Goal: Task Accomplishment & Management: Manage account settings

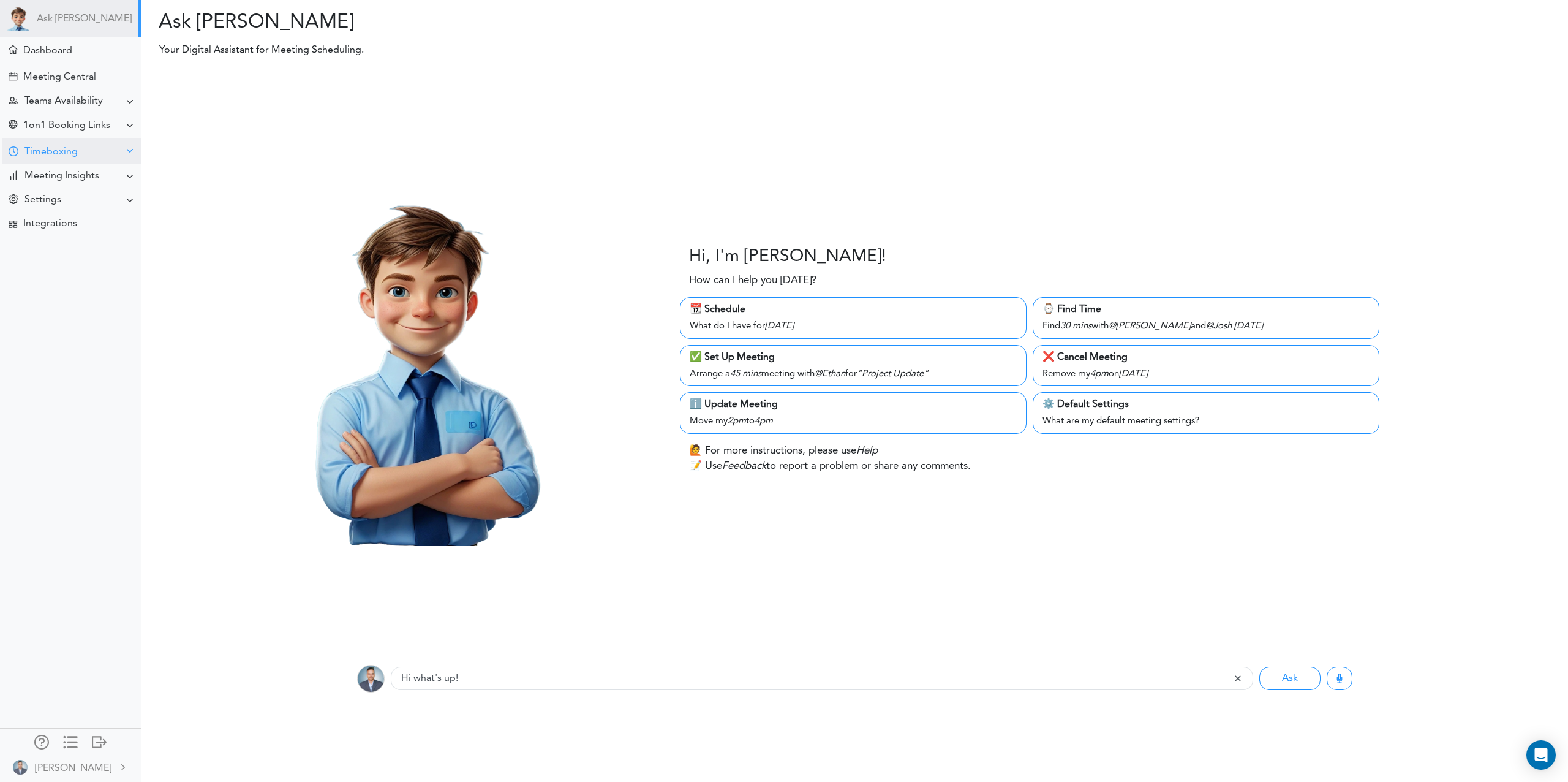
click at [51, 145] on div "Timeboxing" at bounding box center [43, 151] width 69 height 14
drag, startPoint x: 47, startPoint y: 164, endPoint x: 76, endPoint y: 176, distance: 31.4
click at [48, 165] on div "Goals for [DATE]" at bounding box center [70, 175] width 141 height 22
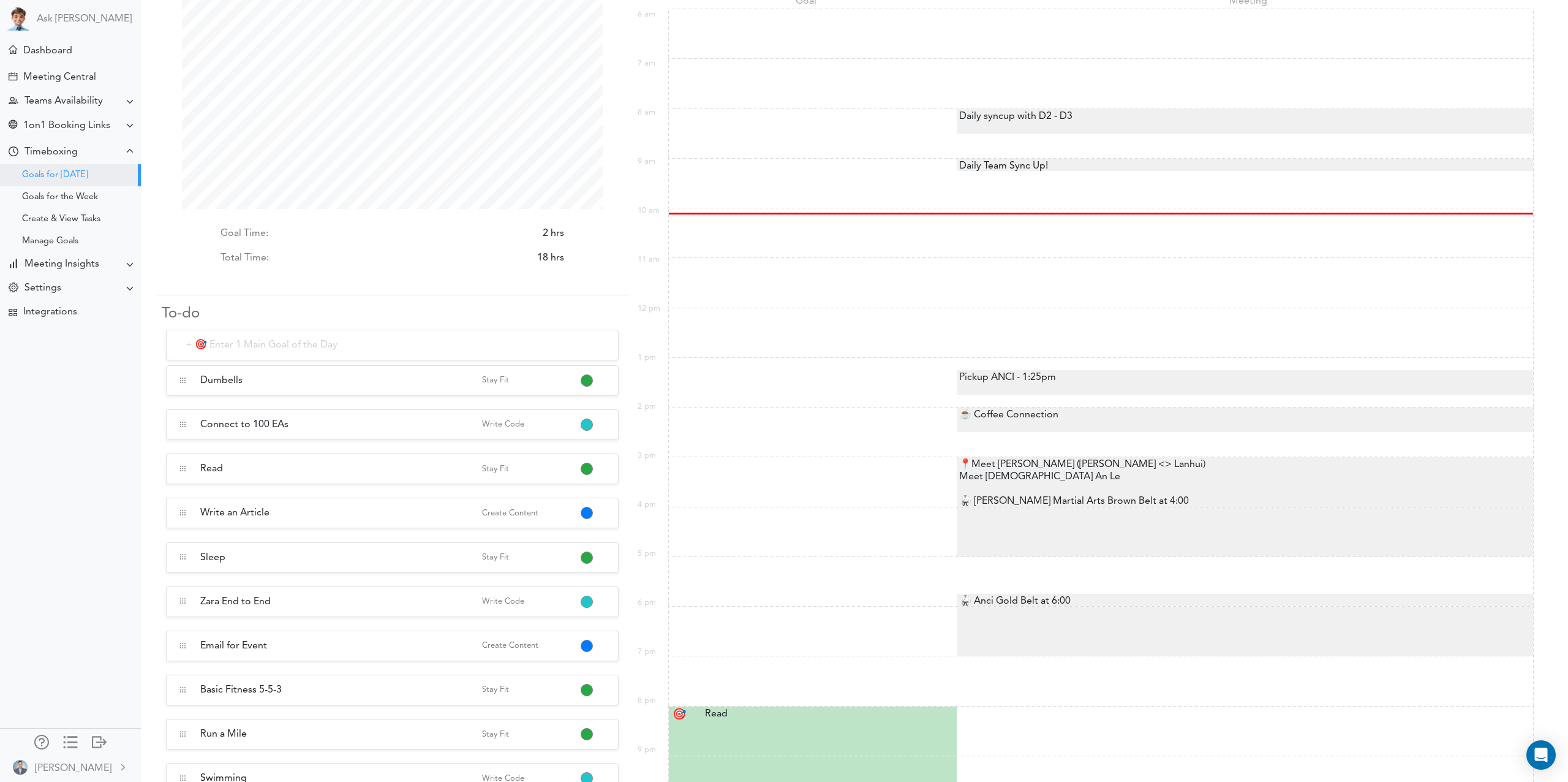
scroll to position [82, 0]
click at [587, 598] on button "button" at bounding box center [586, 600] width 10 height 10
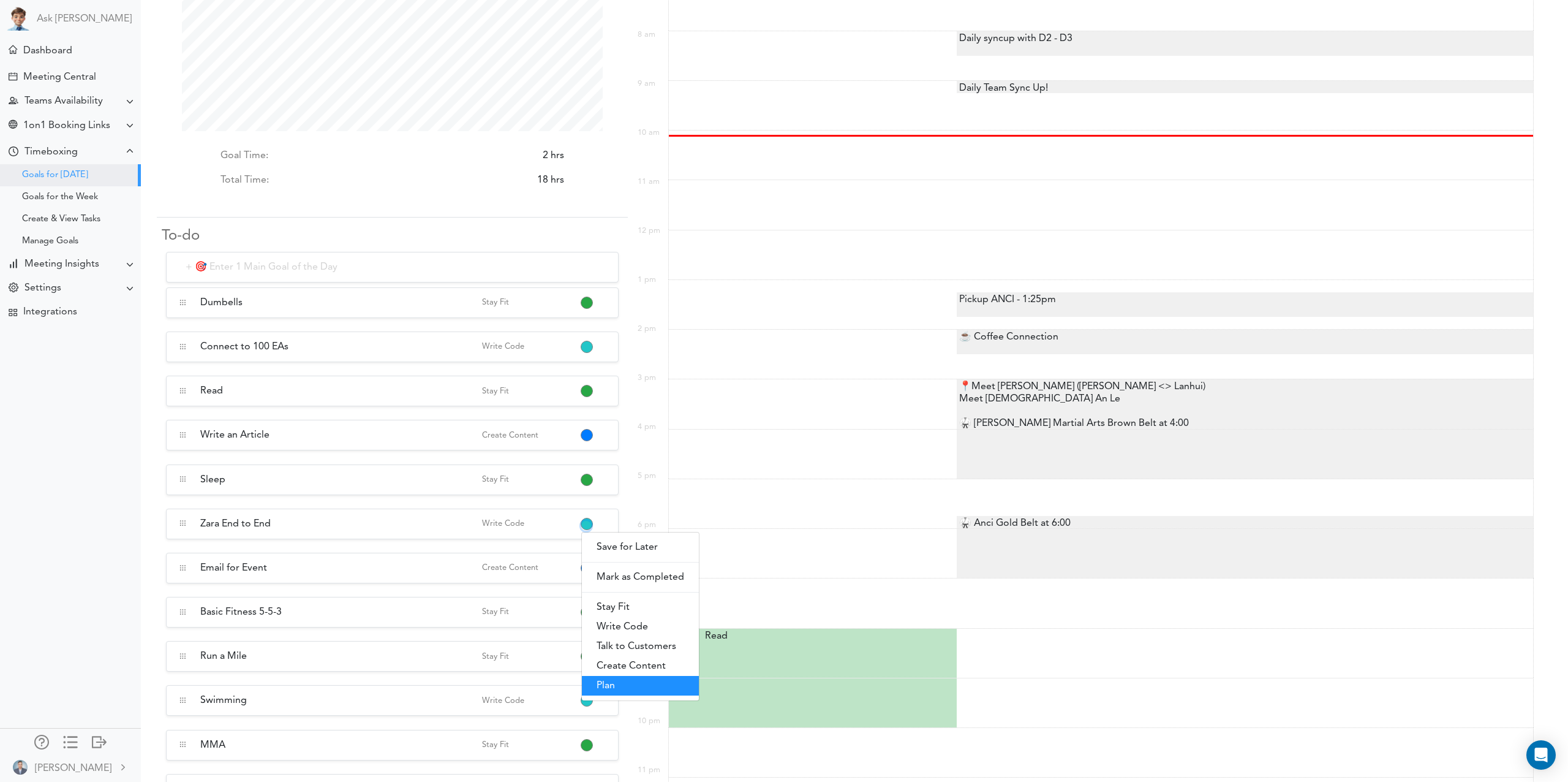
scroll to position [202, 0]
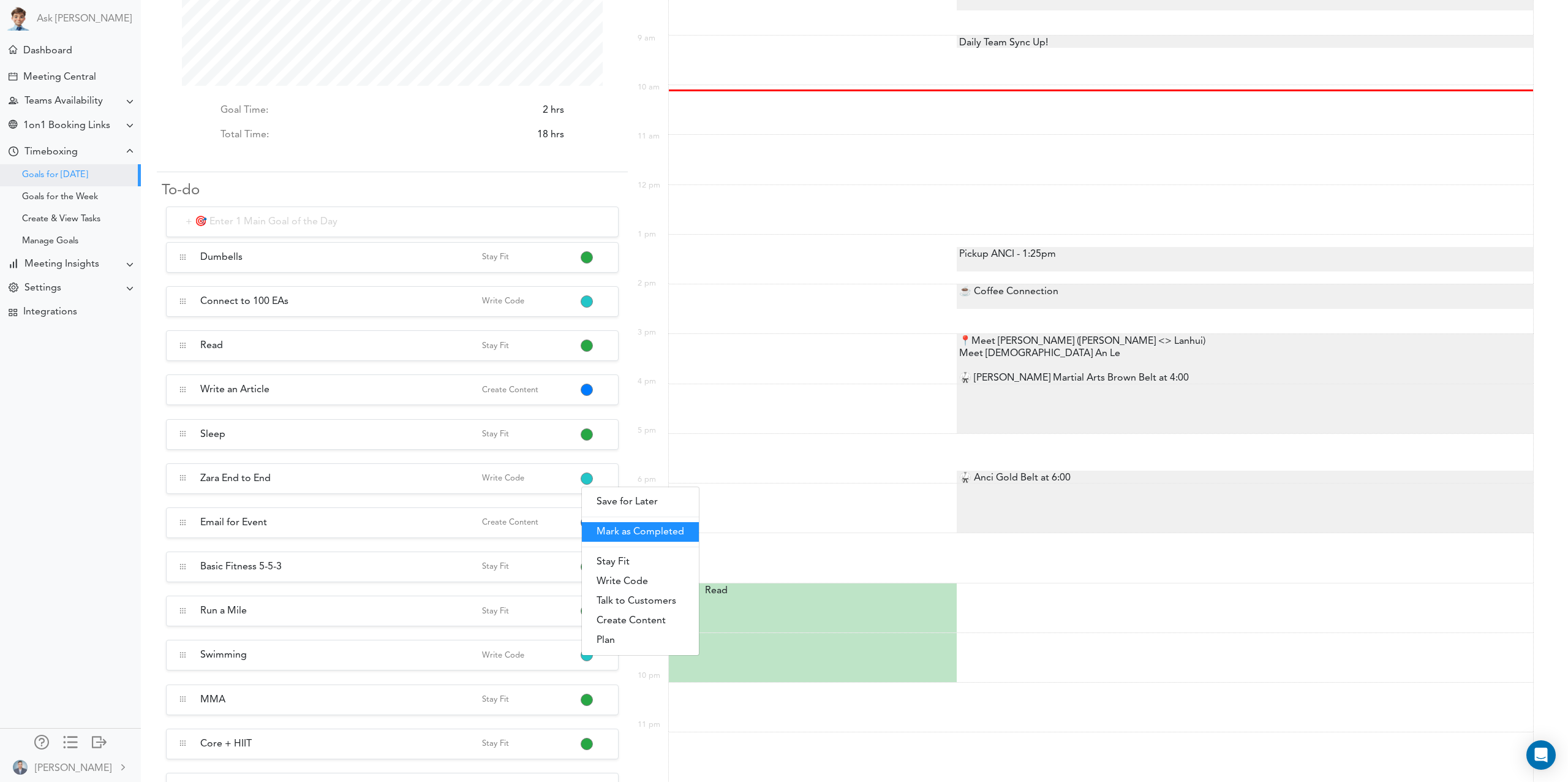
click at [640, 531] on link "Mark as Completed" at bounding box center [640, 532] width 117 height 20
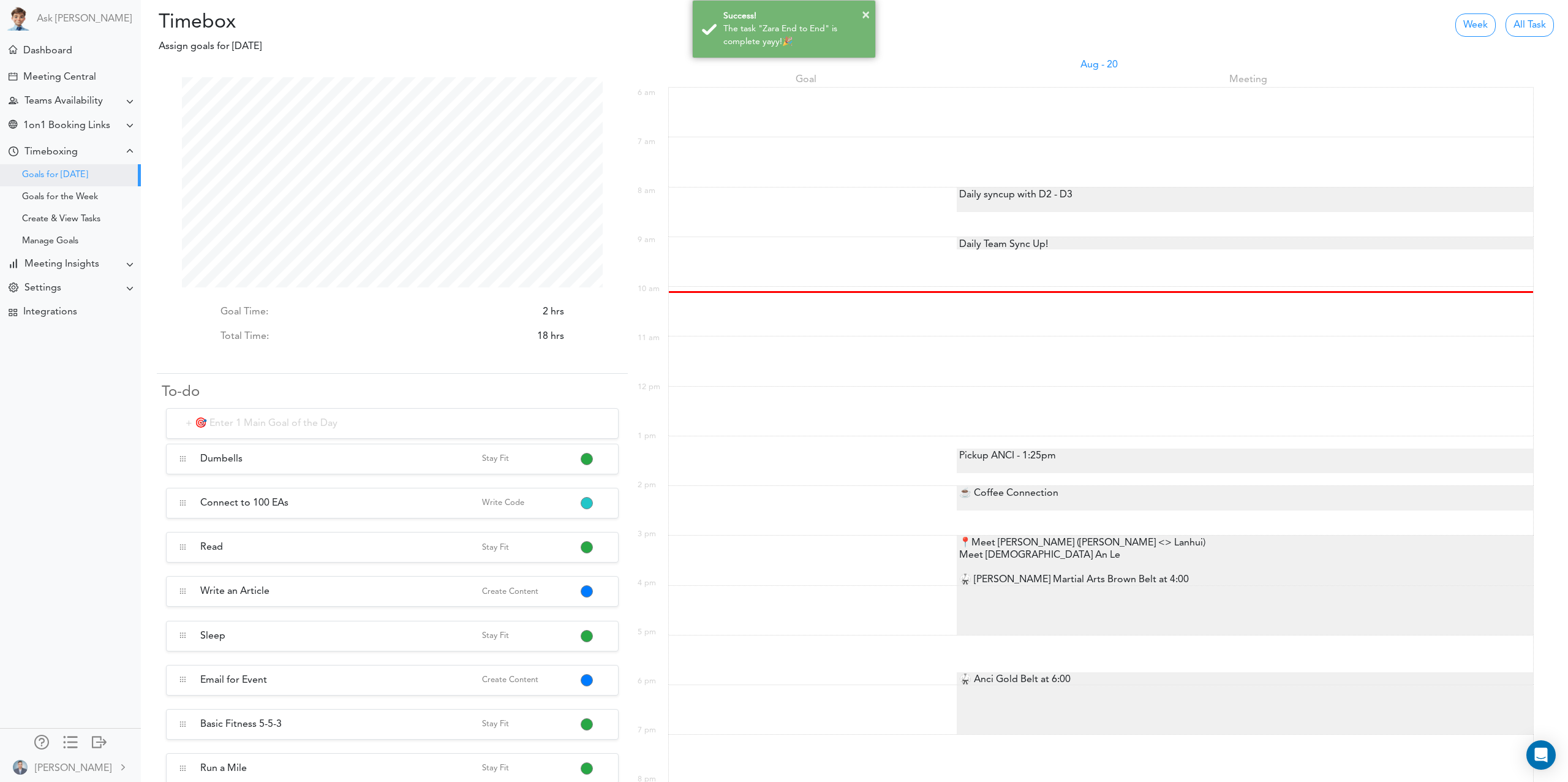
click at [269, 423] on input "text" at bounding box center [392, 423] width 453 height 30
type input "Complete 24 hr, 48hr and 72 hr emails running on Dev server"
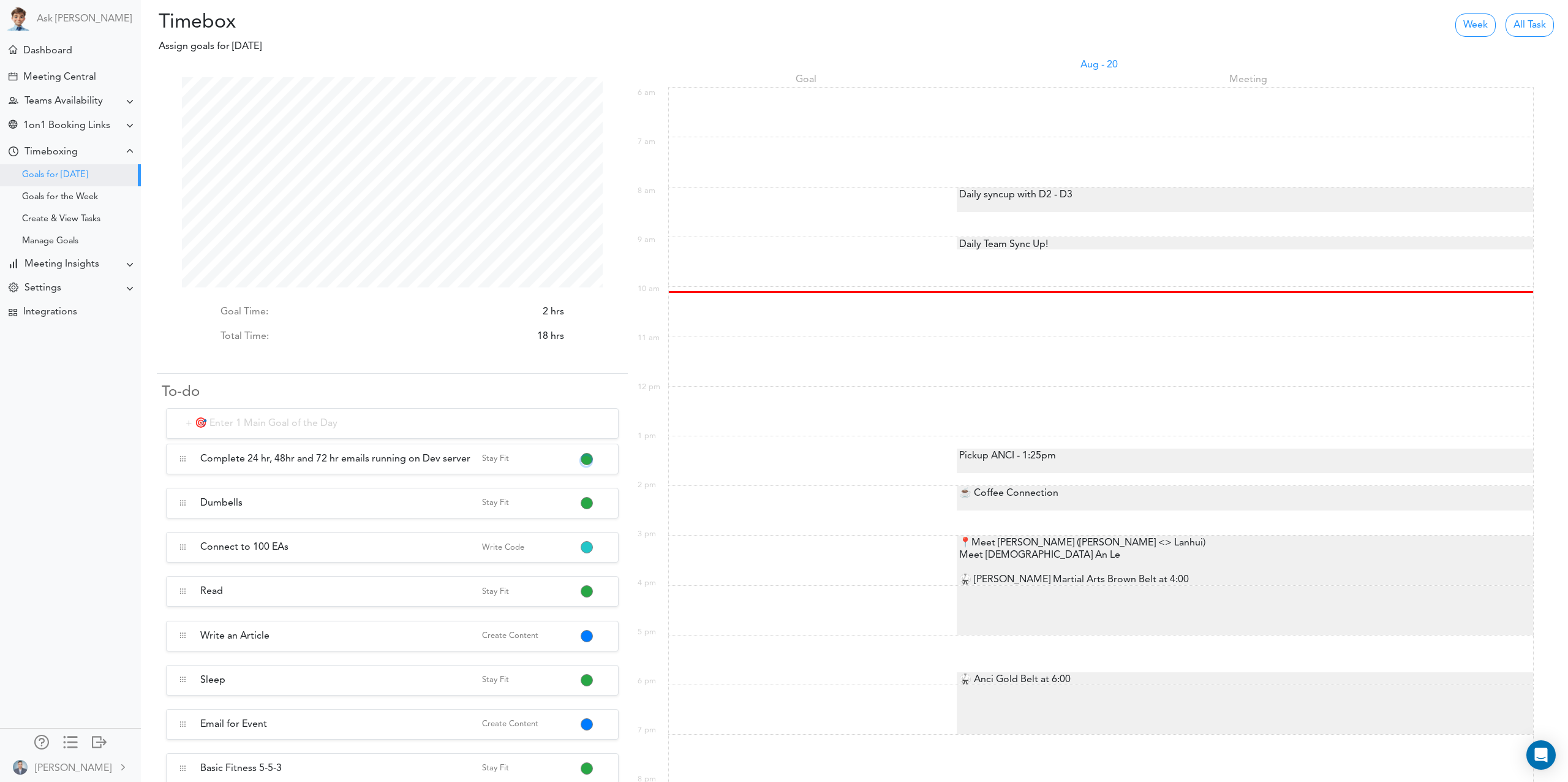
click at [589, 459] on button "button" at bounding box center [586, 461] width 10 height 10
click at [648, 561] on link "Write Code" at bounding box center [640, 562] width 117 height 20
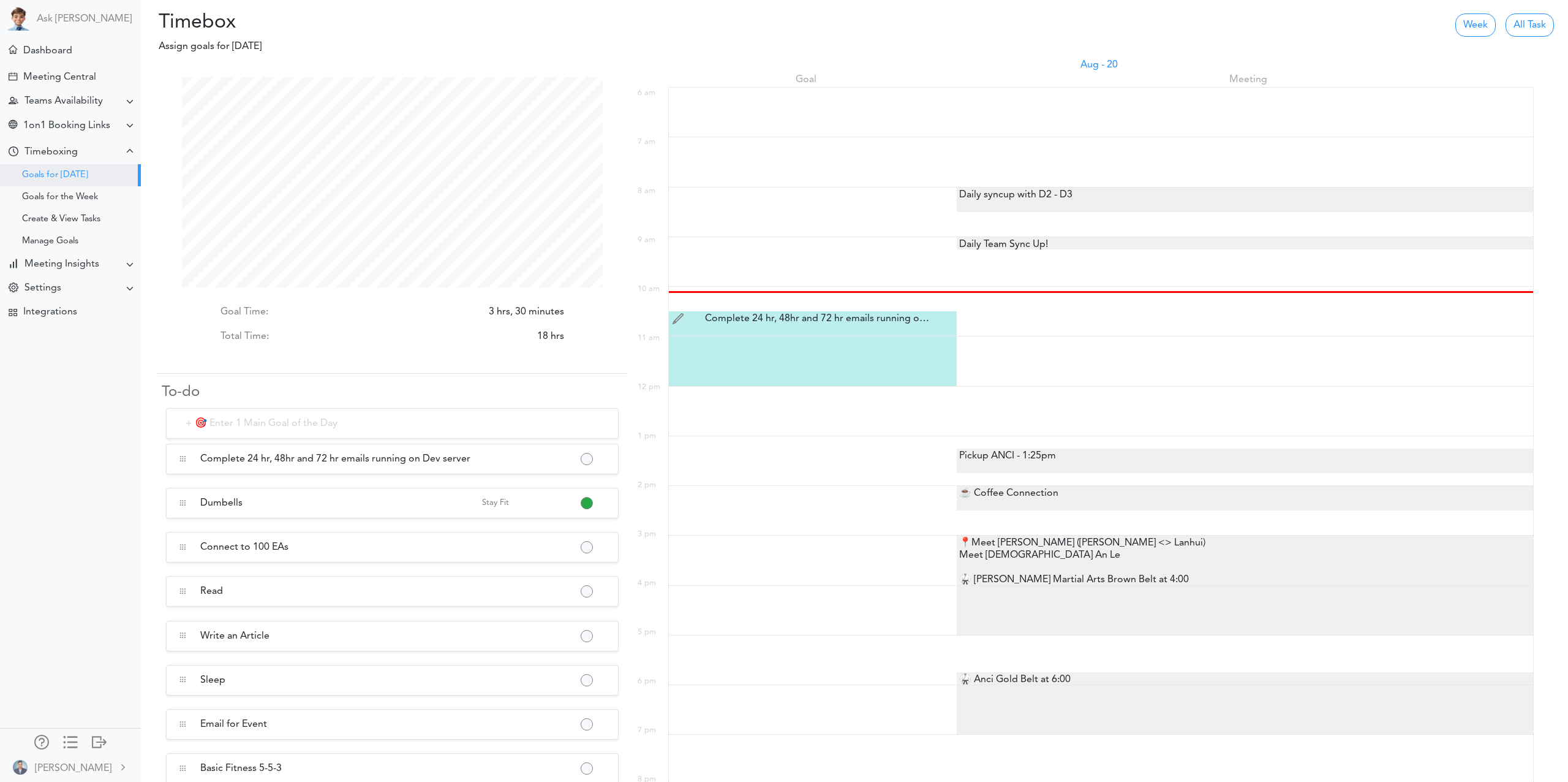
scroll to position [210, 421]
click at [759, 320] on div "Complete 24 hr, 48hr and 72 hr emails running on Dev server Complete 24 hr, 48h…" at bounding box center [814, 319] width 237 height 14
type input "Complete 24 hr, 48hr and 72 hr emails running on Dev server"
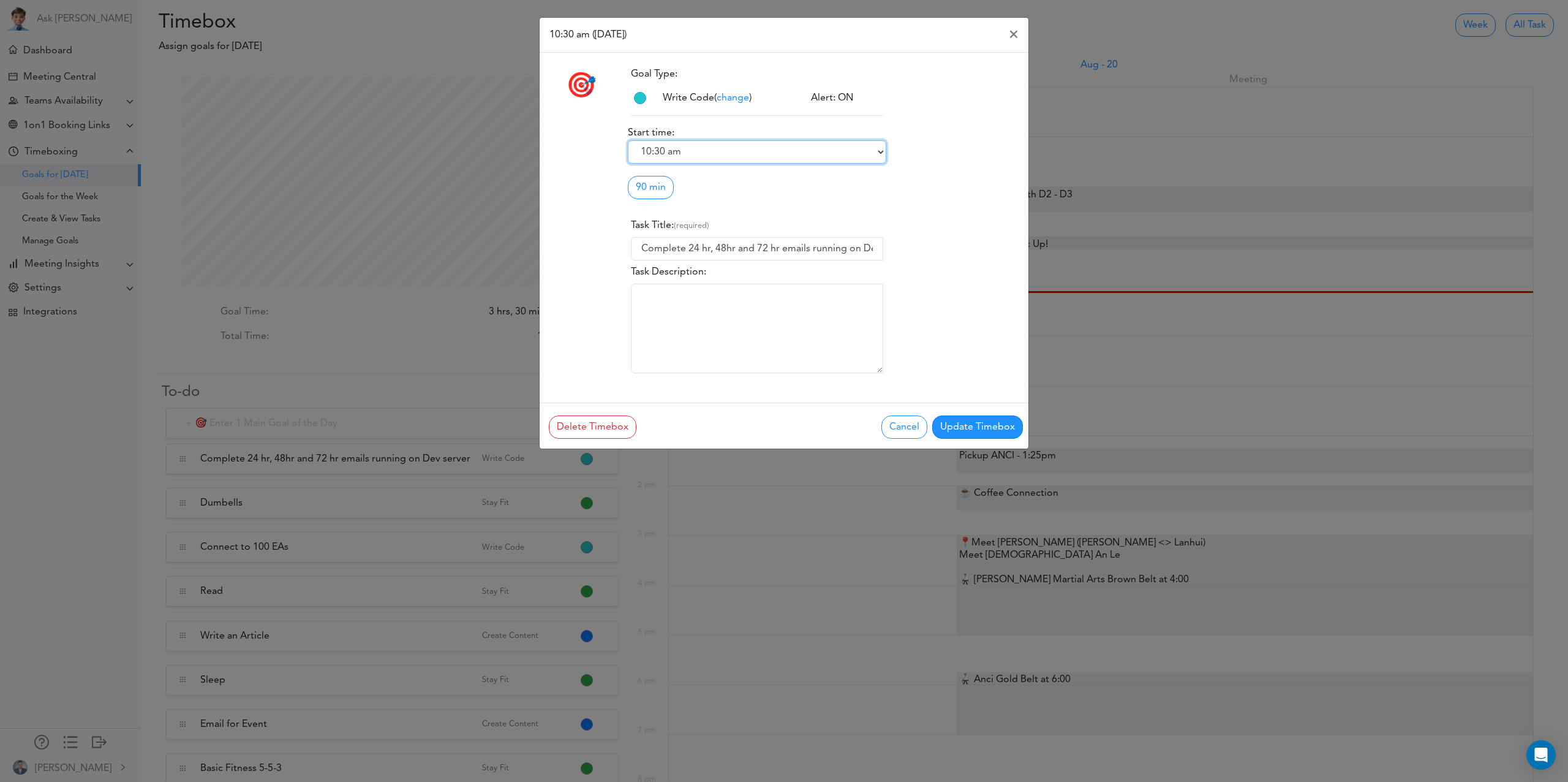
click at [696, 145] on select "6:00 am 6:15 am 6:30 am 6:45 am 7:00 am 7:15 am 7:30 am 7:45 am 8:00 am 8:15 am…" at bounding box center [757, 151] width 258 height 23
select select "10:15 am"
click at [976, 427] on button "Update Timebox" at bounding box center [978, 426] width 91 height 23
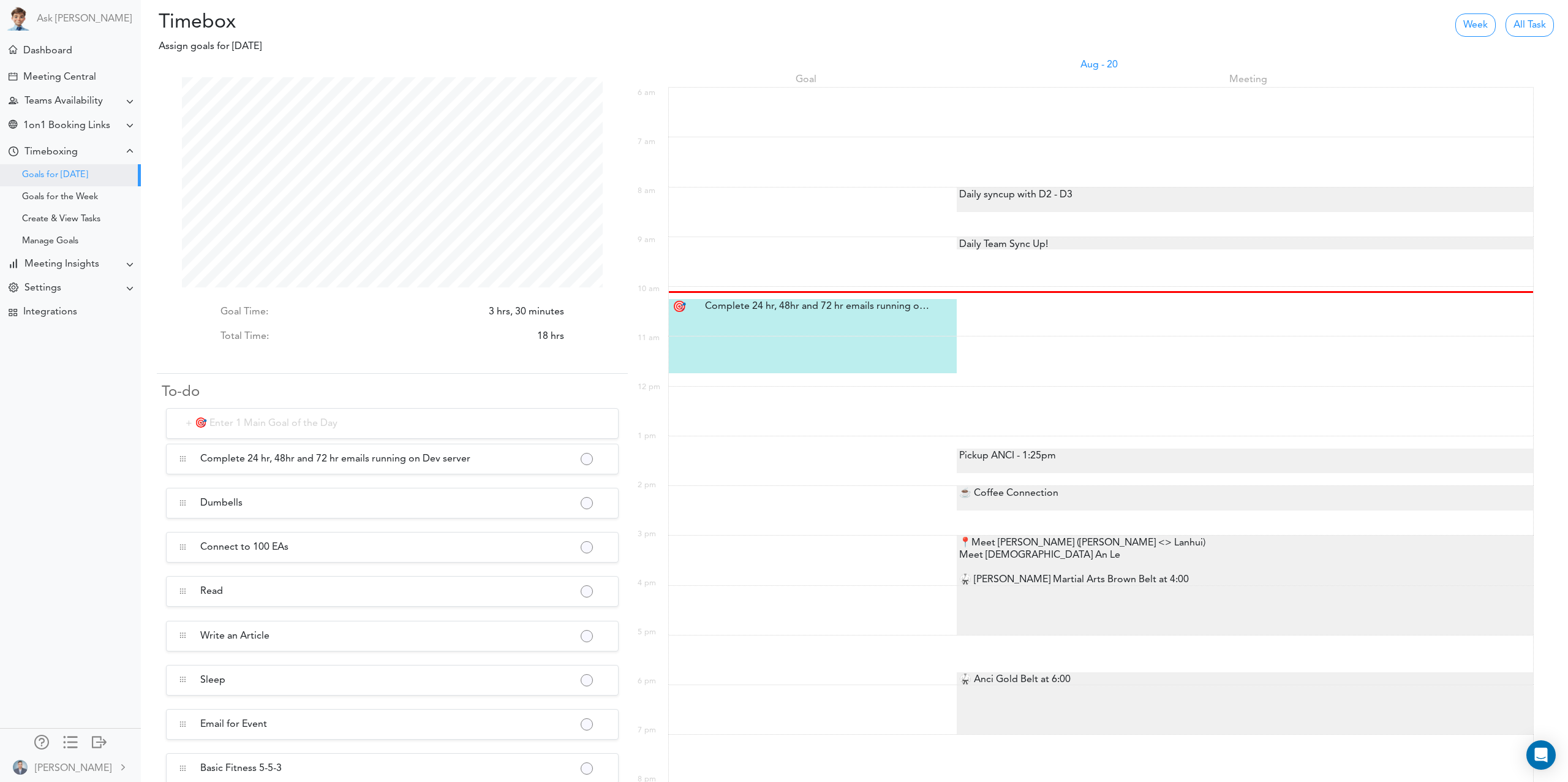
scroll to position [210, 421]
click at [786, 389] on div "Assign Timebox" at bounding box center [814, 392] width 239 height 12
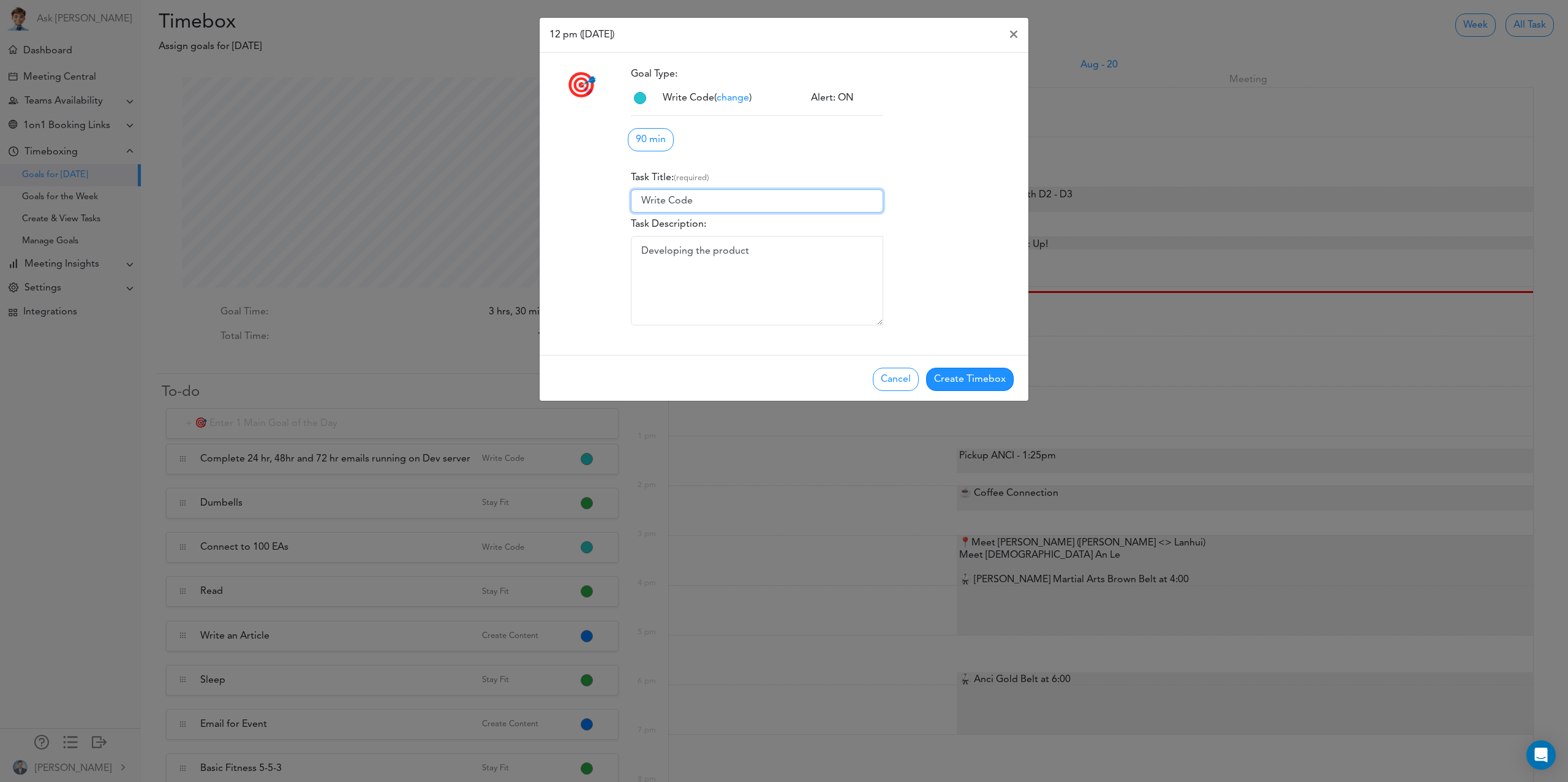
click at [735, 207] on input "Write Code" at bounding box center [757, 201] width 253 height 23
click at [736, 205] on input "Write Code" at bounding box center [757, 201] width 253 height 23
click at [872, 375] on div "Cancel Create Timebox" at bounding box center [794, 378] width 489 height 26
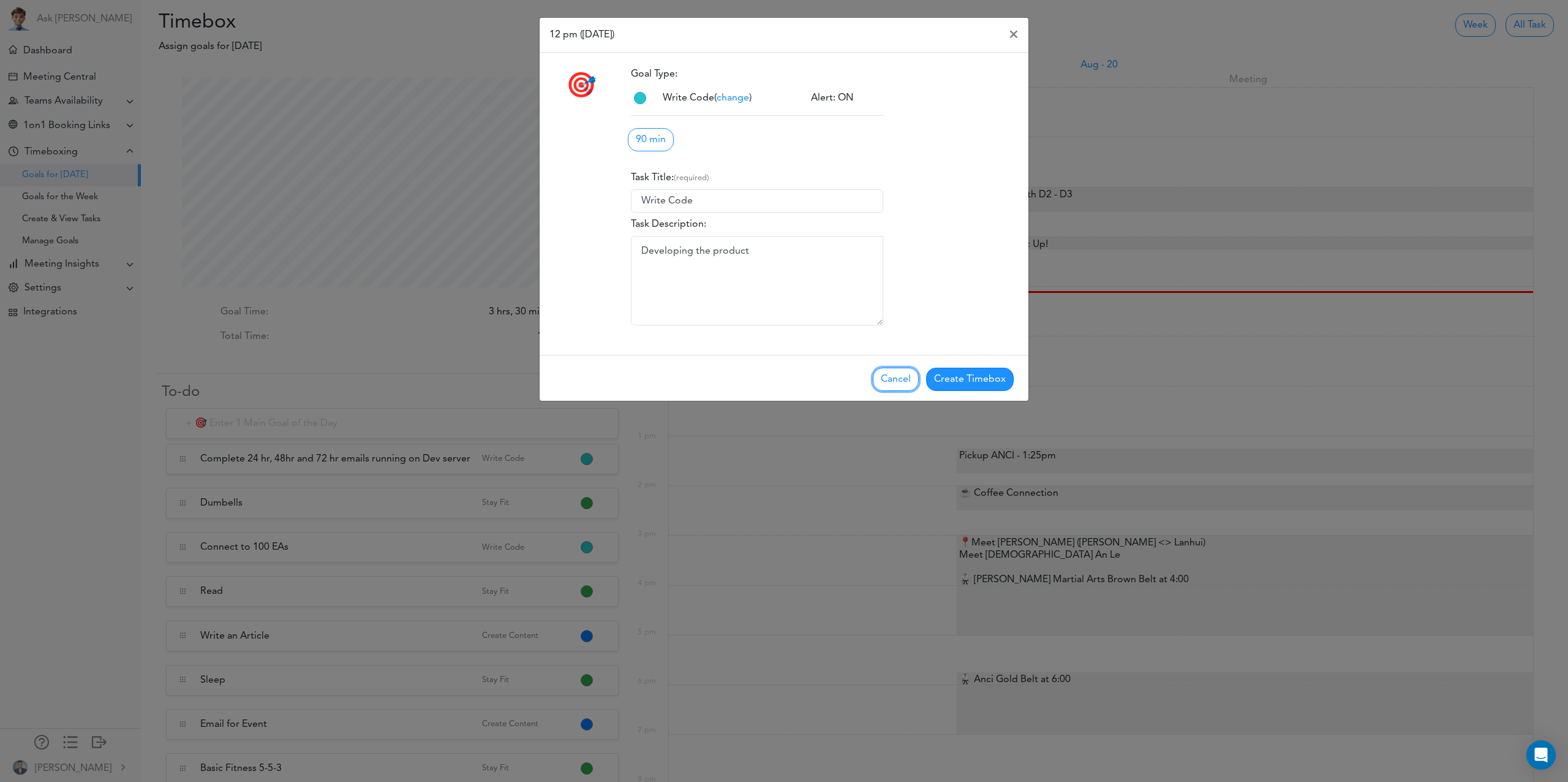
click at [896, 389] on button "Cancel" at bounding box center [896, 379] width 46 height 23
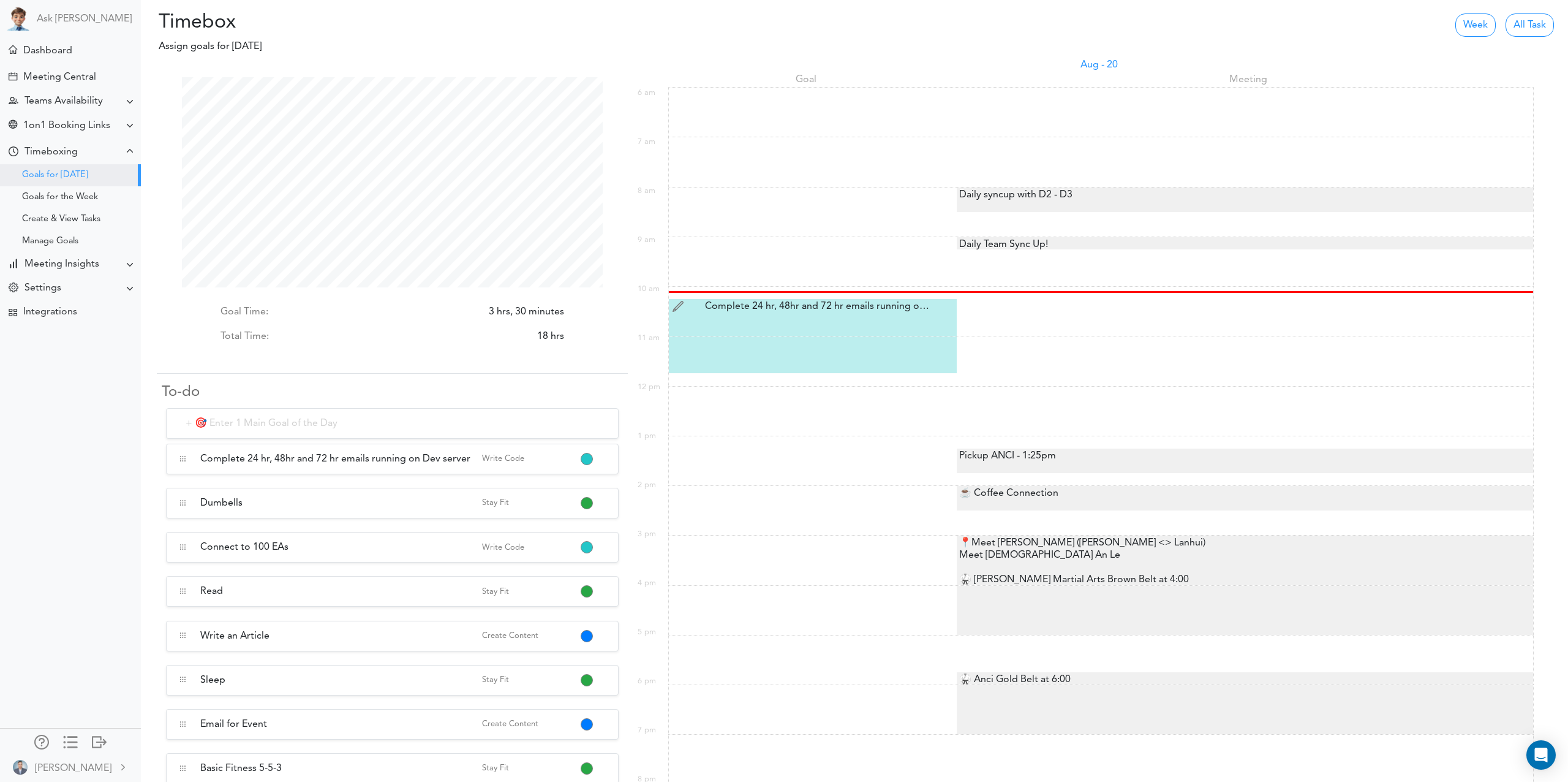
click at [807, 308] on div "Complete 24 hr, 48hr and 72 hr emails running on Dev server Complete 24 hr, 48h…" at bounding box center [814, 306] width 237 height 14
type input "Complete 24 hr, 48hr and 72 hr emails running on Dev server"
select select "10:15 am"
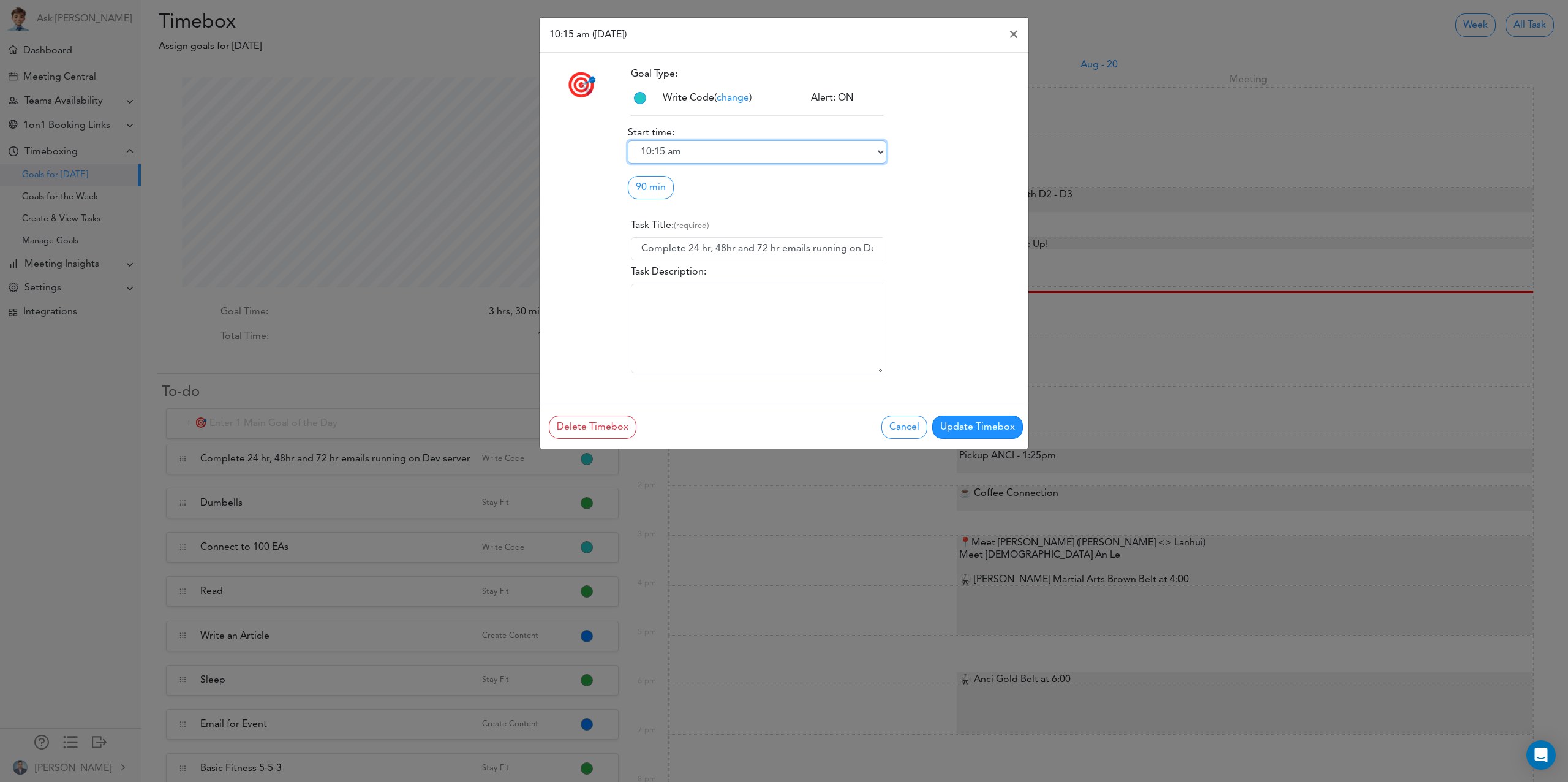
click at [688, 151] on select "6:00 am 6:15 am 6:30 am 6:45 am 7:00 am 7:15 am 7:30 am 7:45 am 8:00 am 8:15 am…" at bounding box center [757, 151] width 258 height 23
click at [657, 187] on link "90 min" at bounding box center [651, 187] width 46 height 23
click at [671, 277] on link "120 min" at bounding box center [676, 274] width 96 height 20
click at [663, 183] on link "120 min" at bounding box center [653, 187] width 52 height 23
drag, startPoint x: 686, startPoint y: 285, endPoint x: 731, endPoint y: 312, distance: 52.5
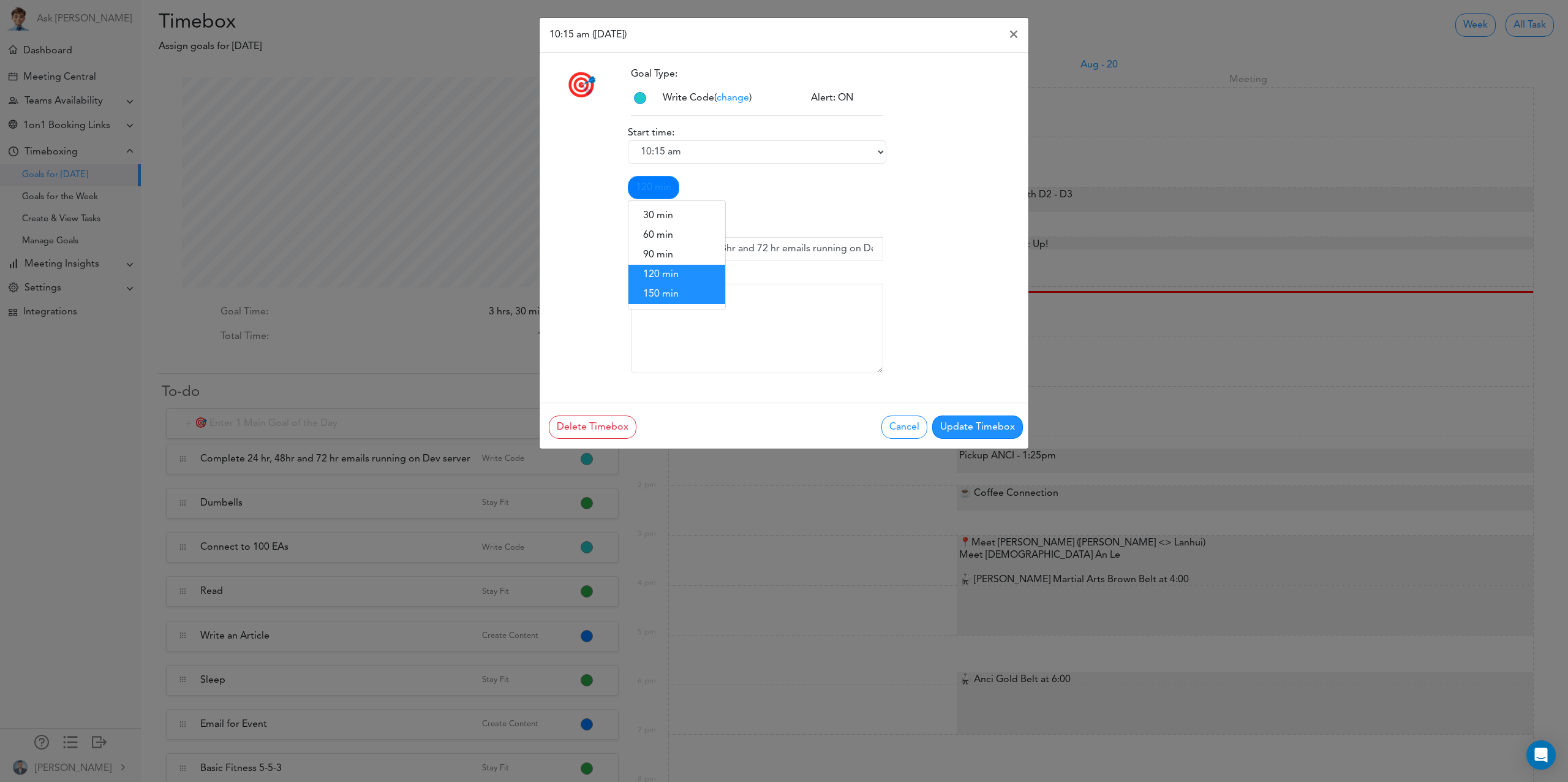
click at [686, 285] on link "150 min" at bounding box center [676, 294] width 96 height 20
drag, startPoint x: 972, startPoint y: 431, endPoint x: 968, endPoint y: 426, distance: 6.4
click at [972, 431] on button "Update Timebox" at bounding box center [978, 426] width 91 height 23
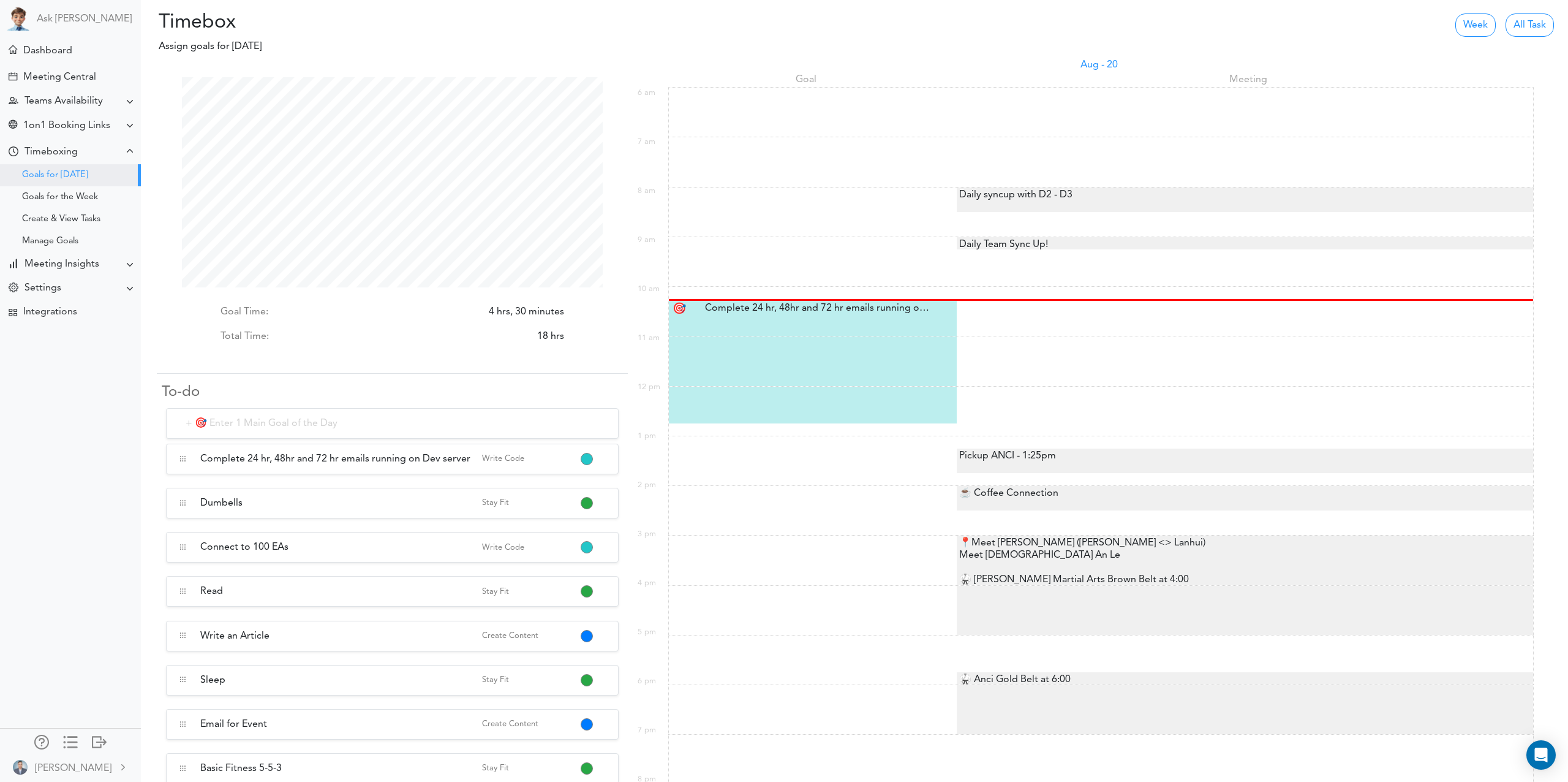
scroll to position [9, 0]
